Goal: Task Accomplishment & Management: Complete application form

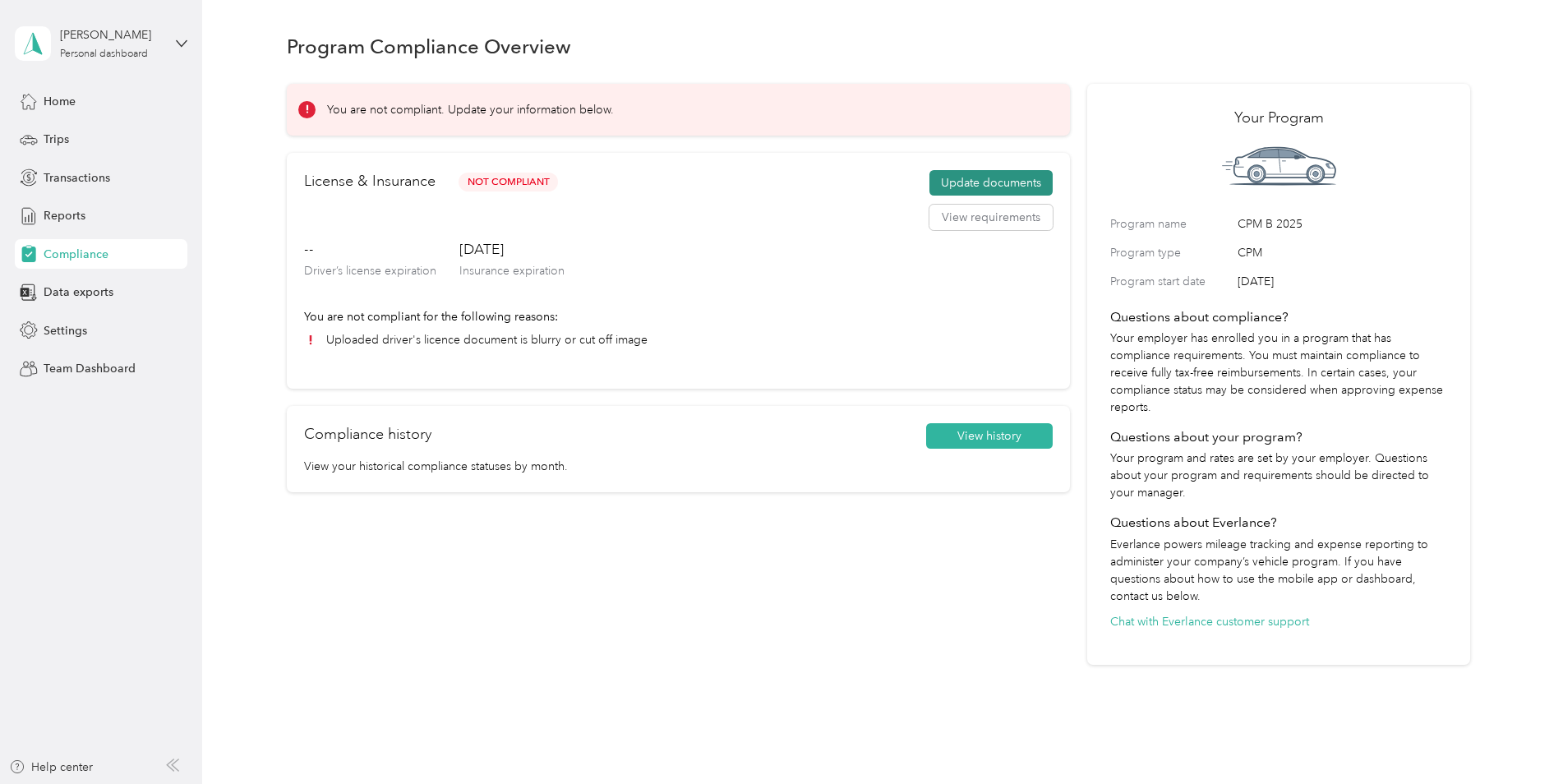
click at [989, 184] on button "Update documents" at bounding box center [991, 183] width 123 height 26
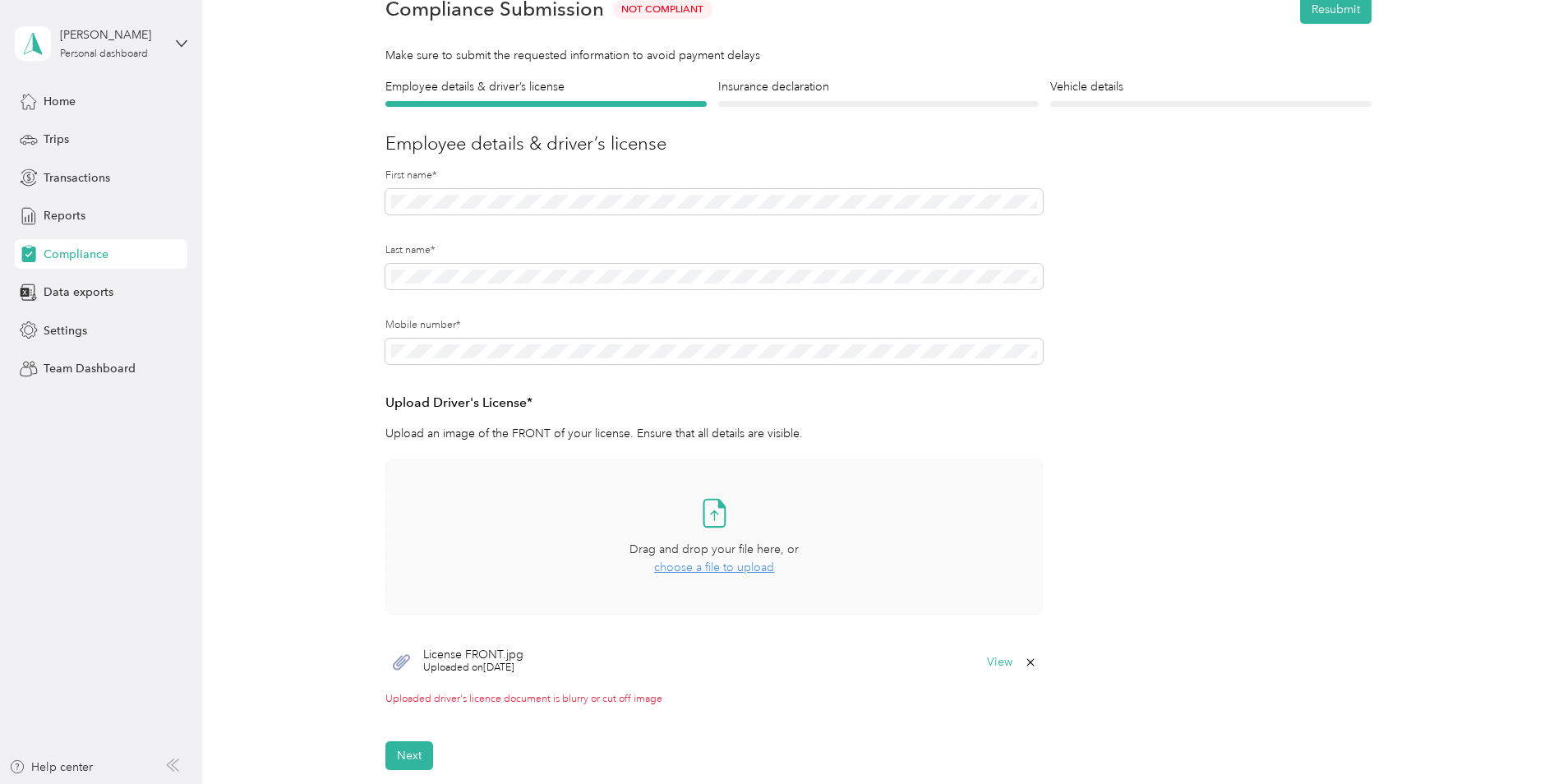
scroll to position [165, 0]
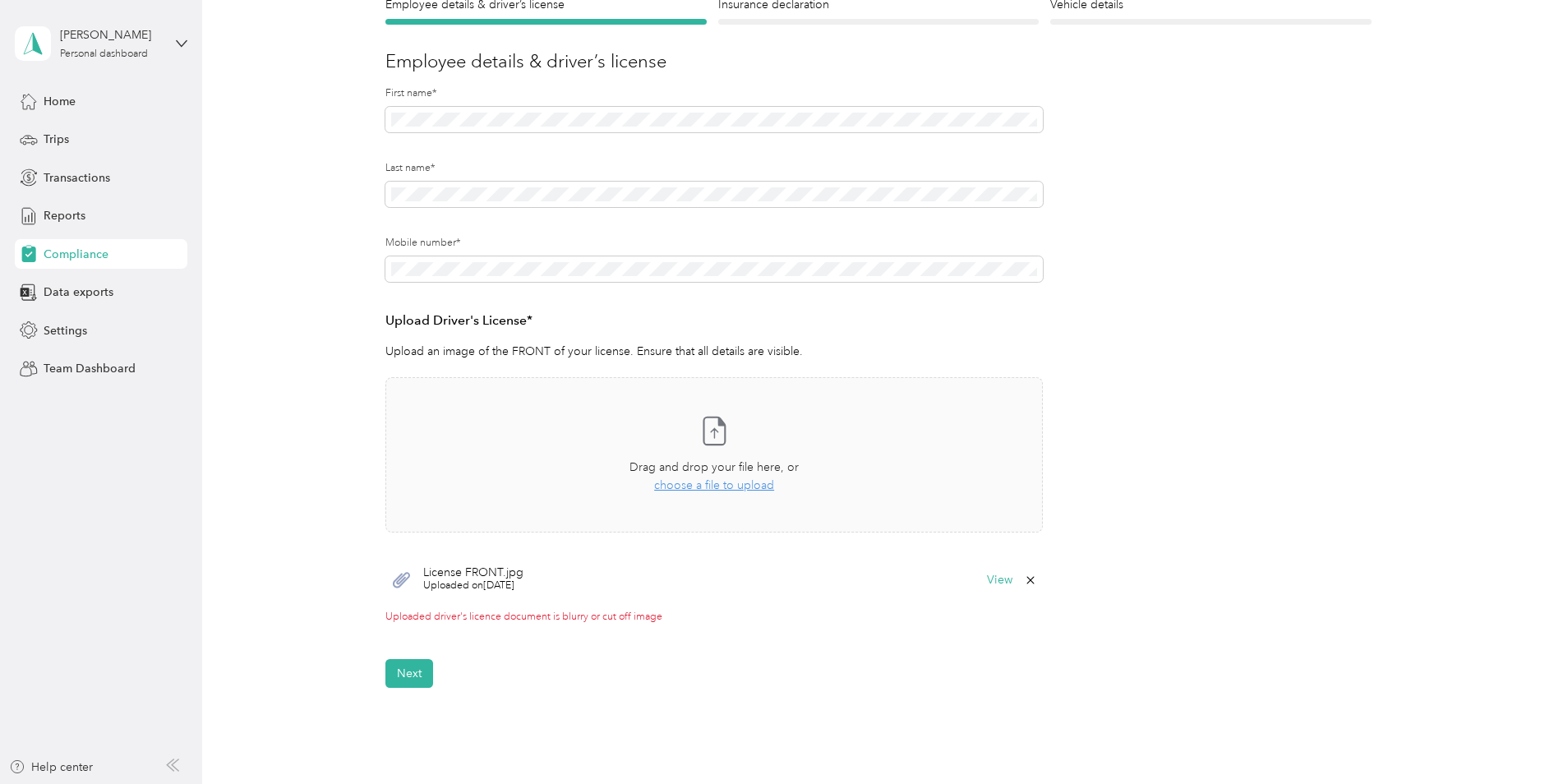
click at [1027, 580] on icon at bounding box center [1030, 579] width 13 height 13
click at [955, 589] on button "No" at bounding box center [947, 591] width 31 height 26
click at [1029, 577] on icon at bounding box center [1030, 579] width 13 height 13
click at [982, 591] on button "Yes" at bounding box center [988, 591] width 32 height 26
click at [413, 659] on button "Next" at bounding box center [410, 659] width 48 height 29
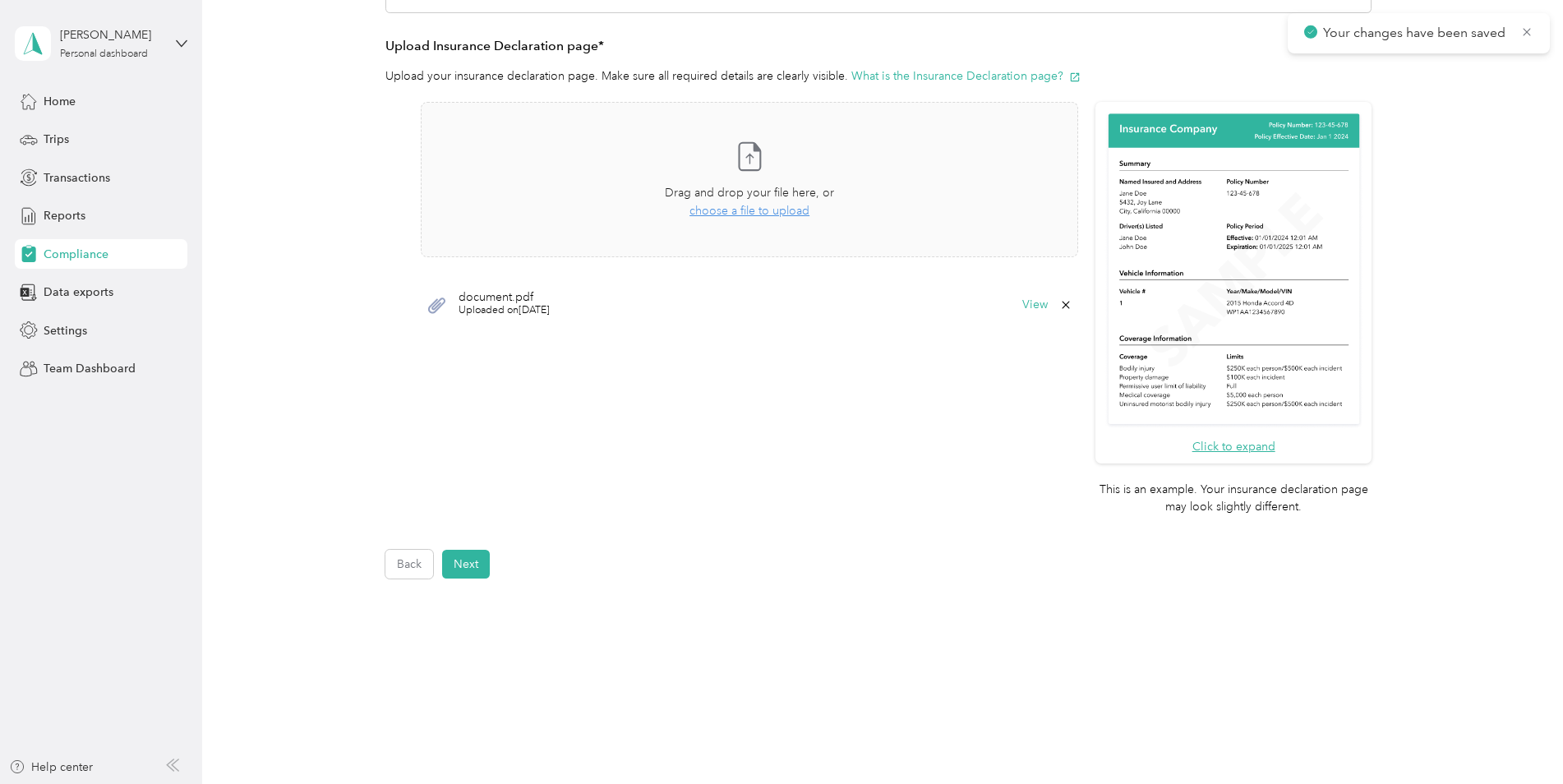
scroll to position [349, 0]
click at [471, 569] on button "Next" at bounding box center [466, 563] width 48 height 29
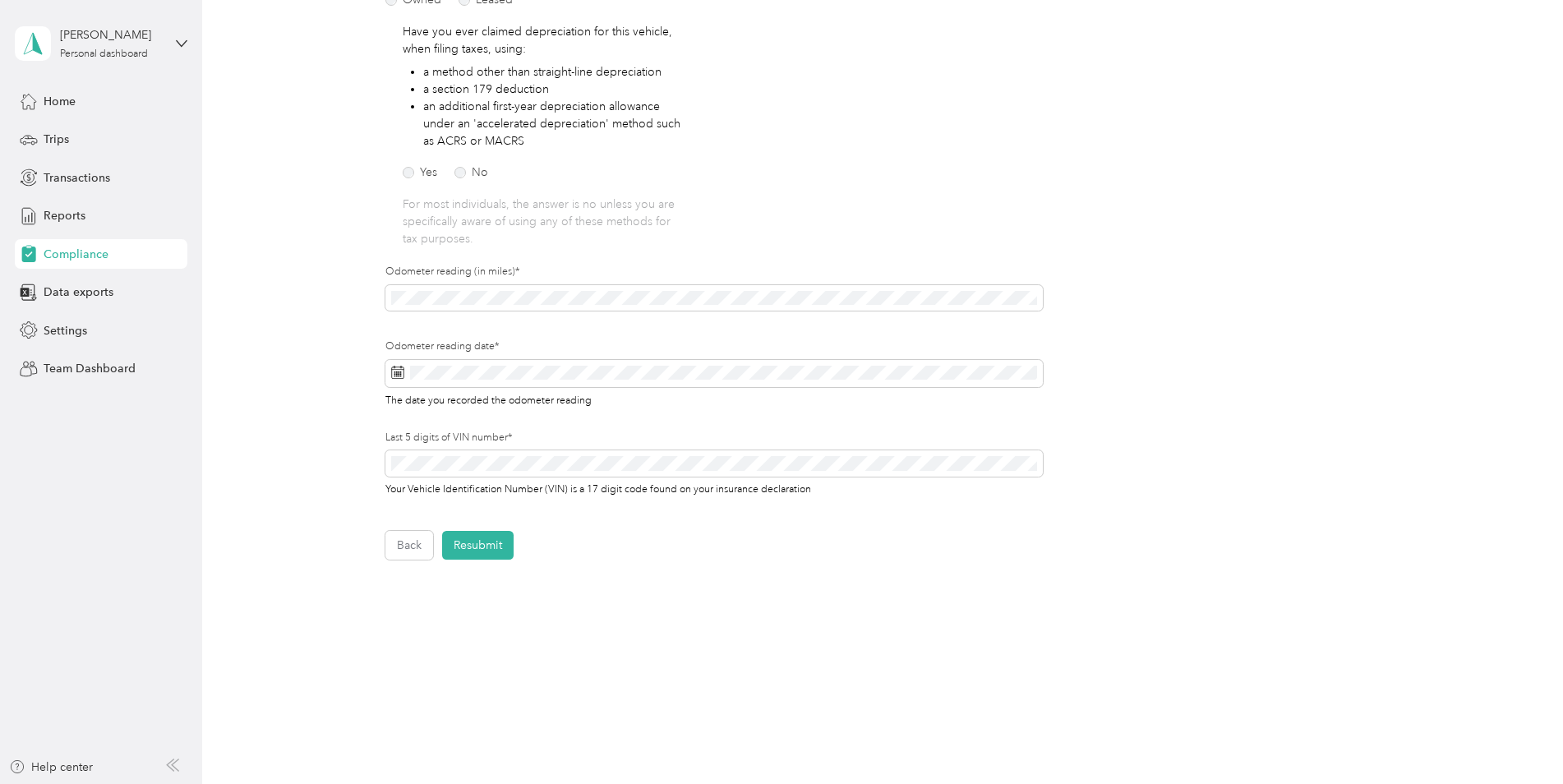
scroll to position [300, 0]
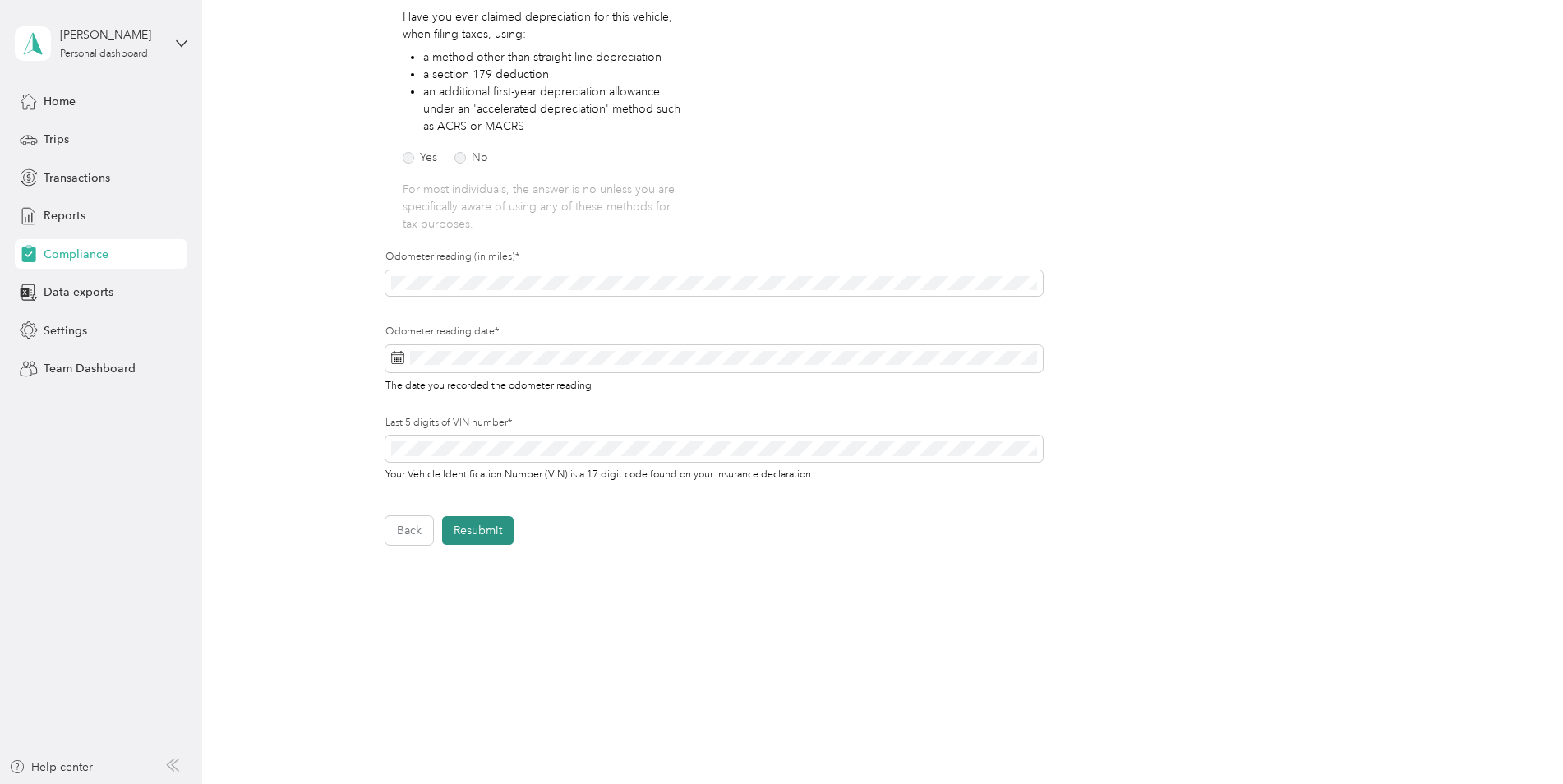
click at [481, 527] on button "Resubmit" at bounding box center [478, 531] width 72 height 29
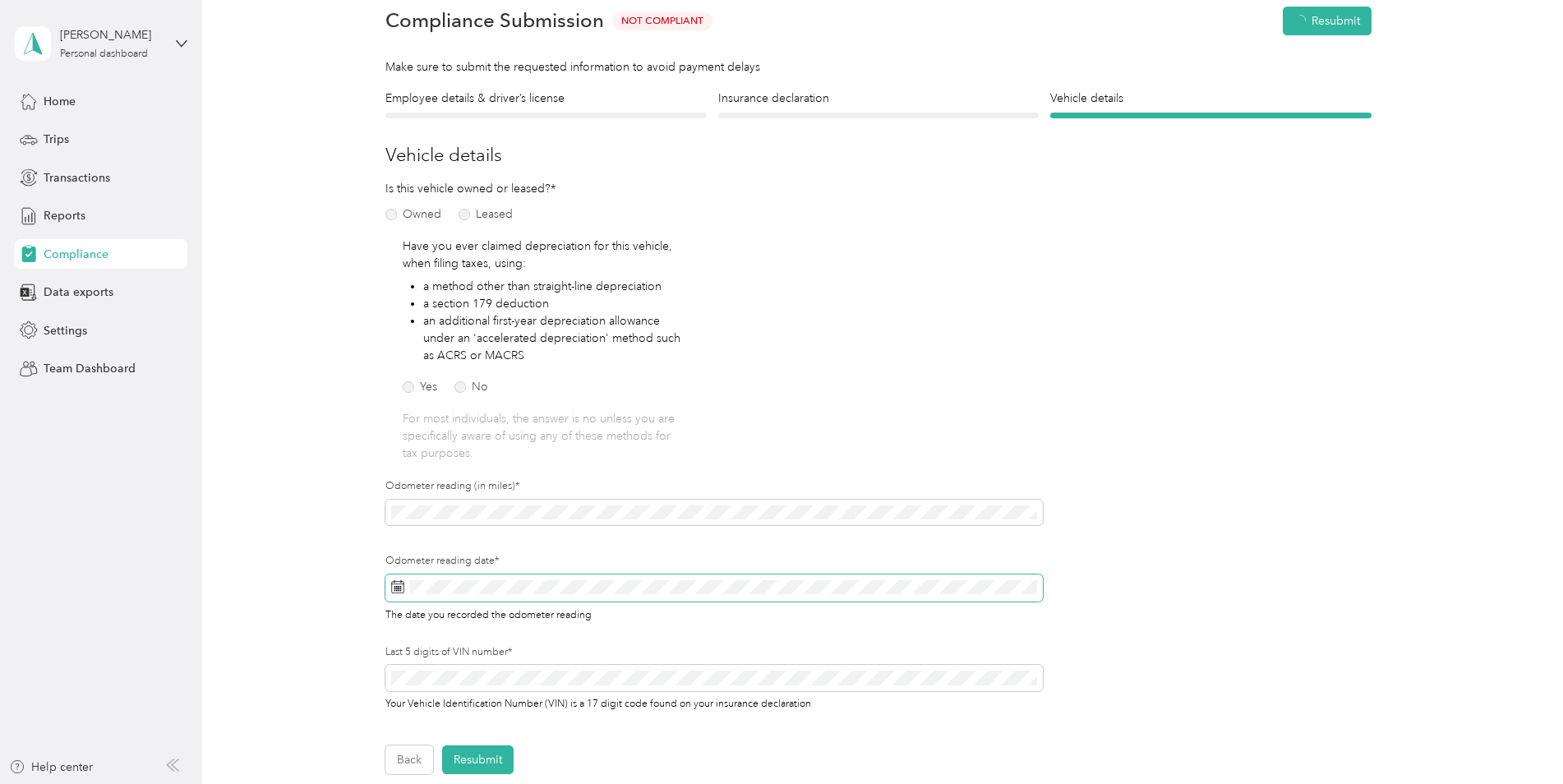
scroll to position [20, 0]
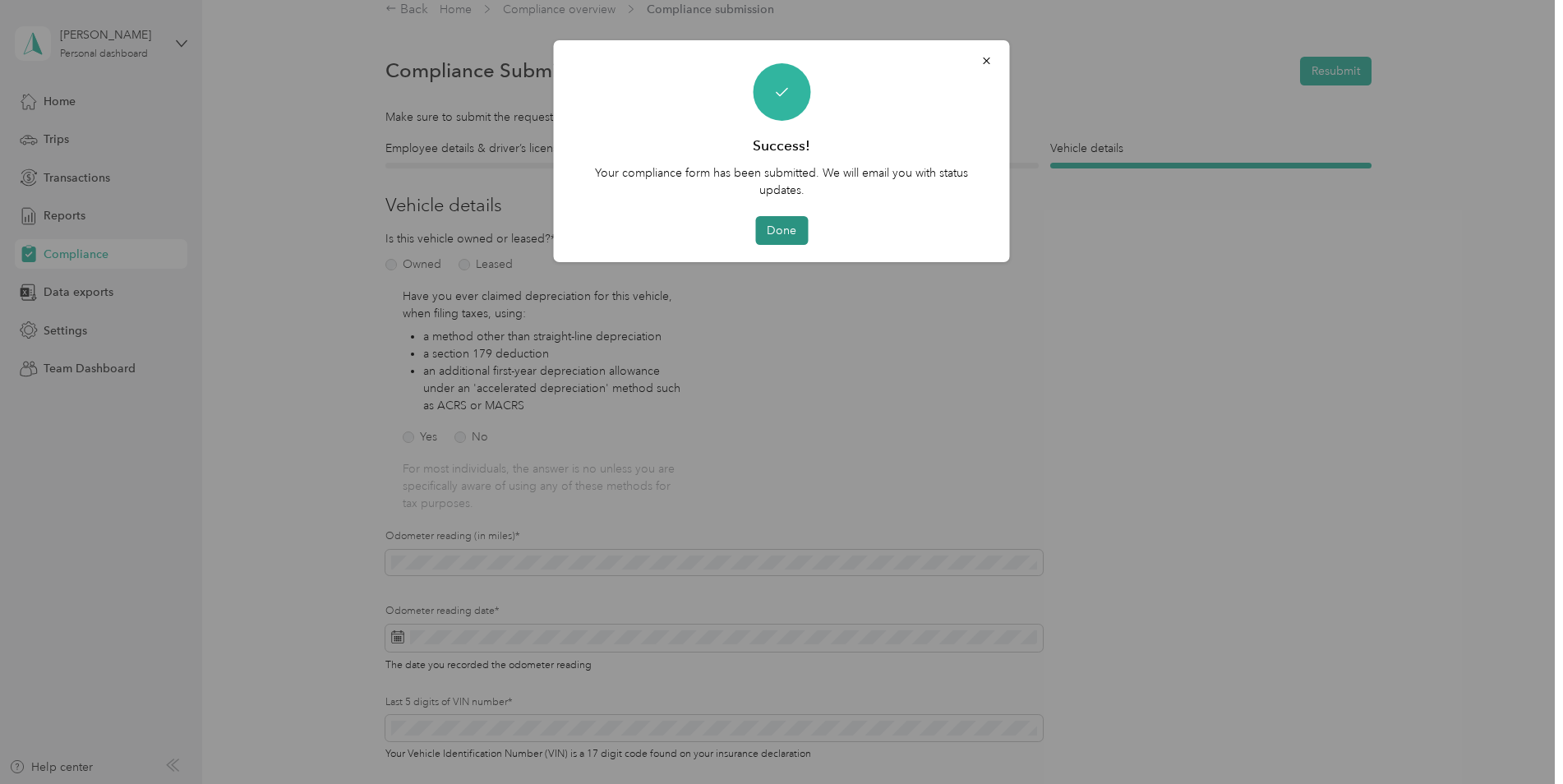
click at [793, 226] on button "Done" at bounding box center [782, 230] width 53 height 29
